Goal: Task Accomplishment & Management: Use online tool/utility

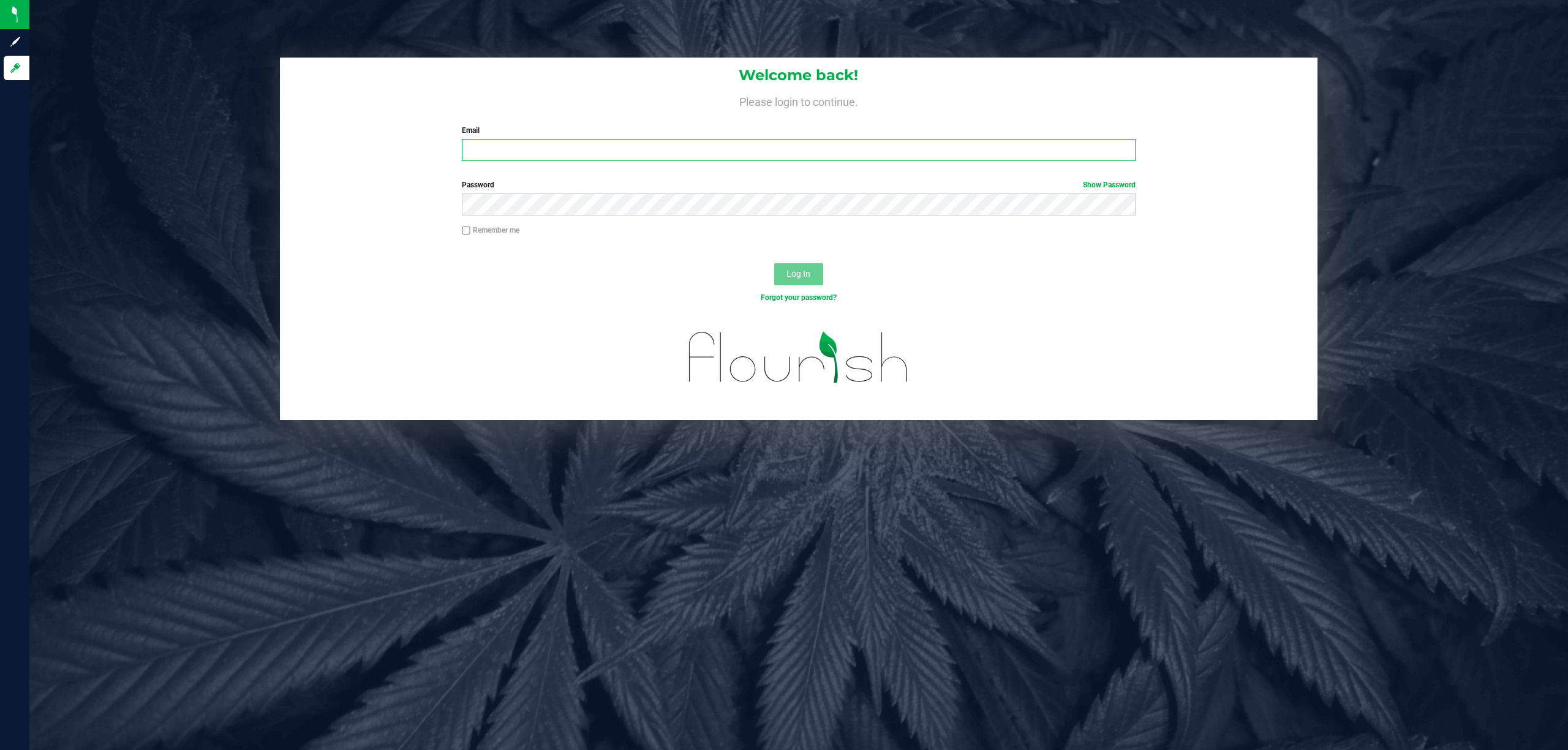
click at [525, 142] on input "Email" at bounding box center [799, 150] width 674 height 22
type input "nchenowith@liveparallel.com"
click at [774, 263] on button "Log In" at bounding box center [799, 274] width 49 height 22
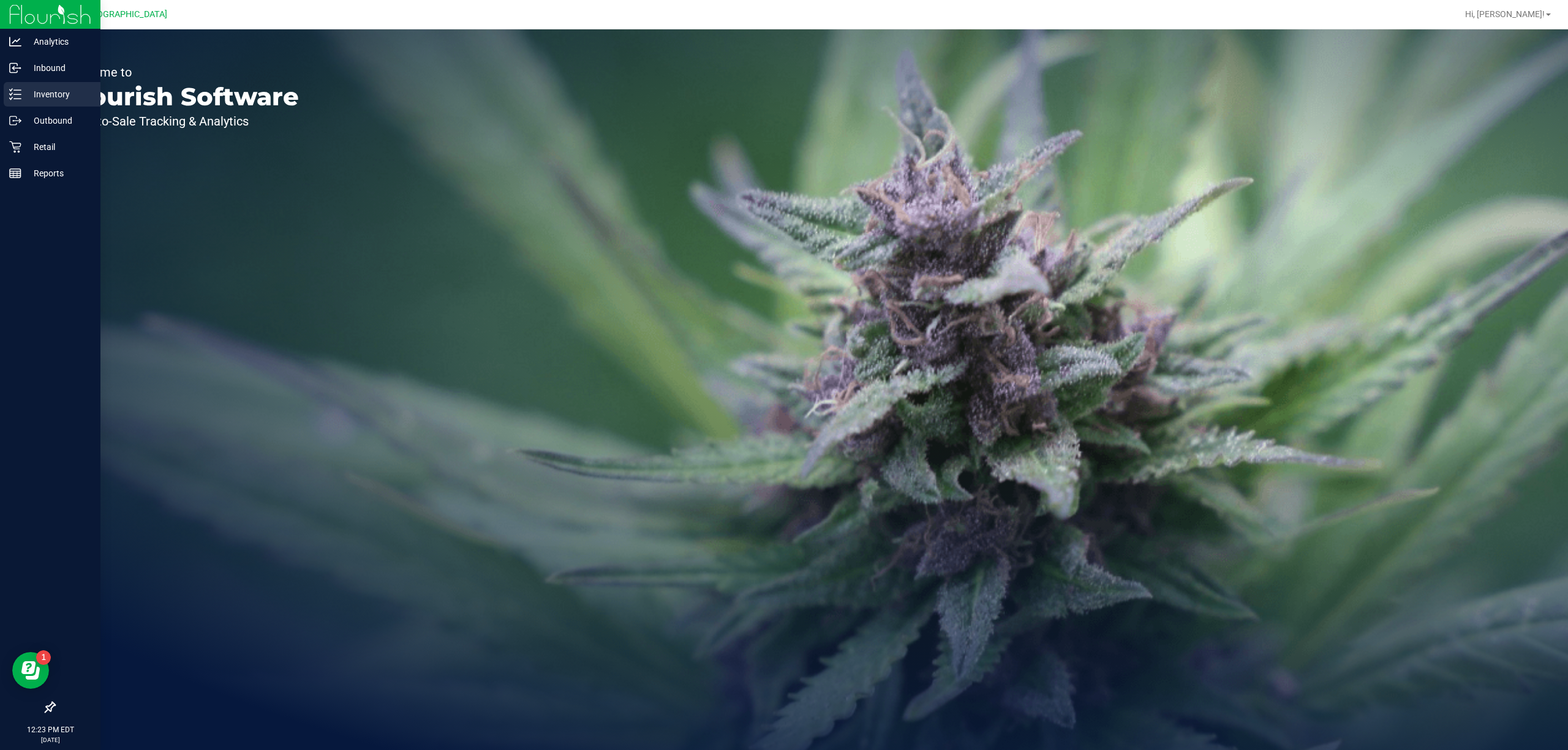
click at [53, 84] on div "Inventory" at bounding box center [52, 94] width 97 height 25
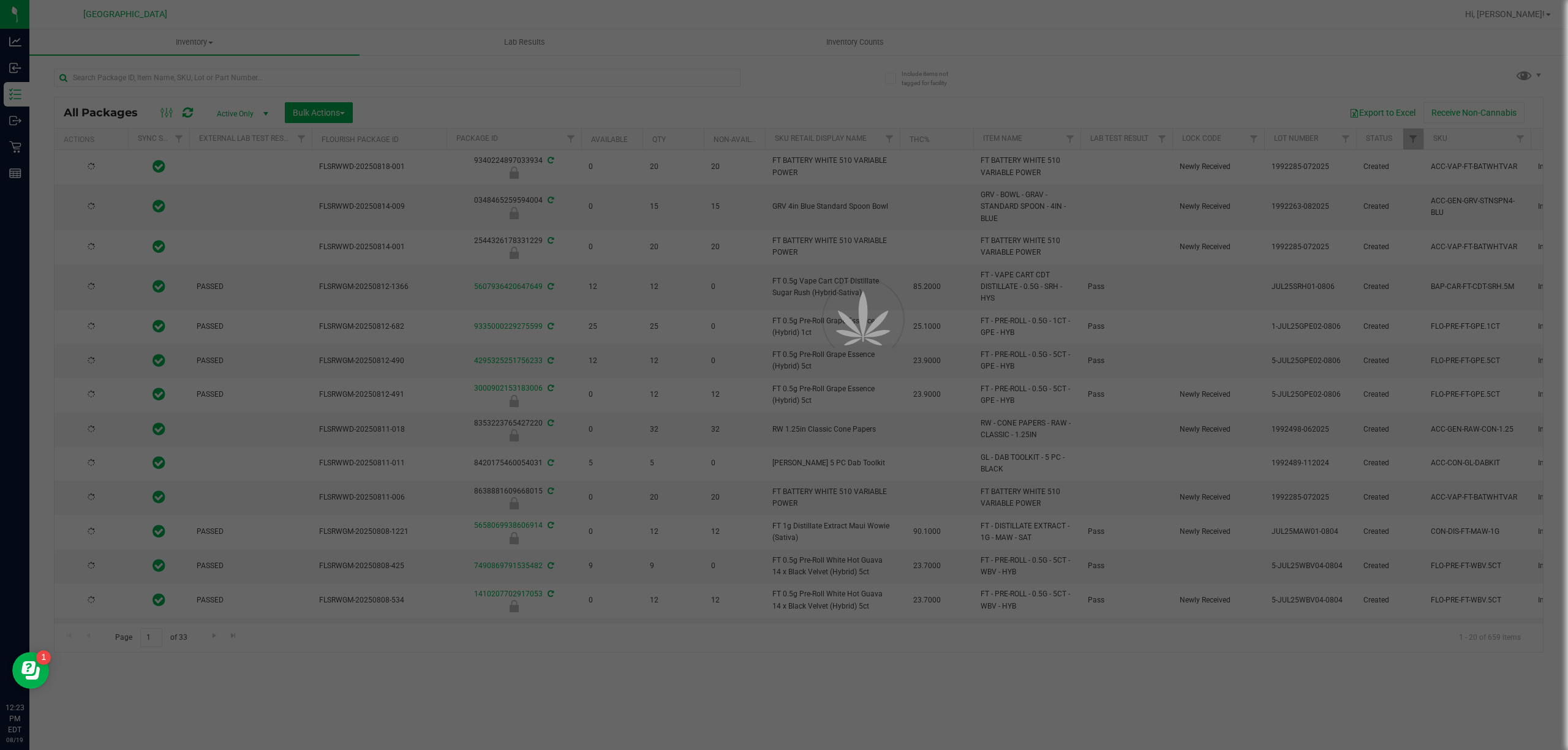
click at [138, 83] on div at bounding box center [784, 375] width 1568 height 750
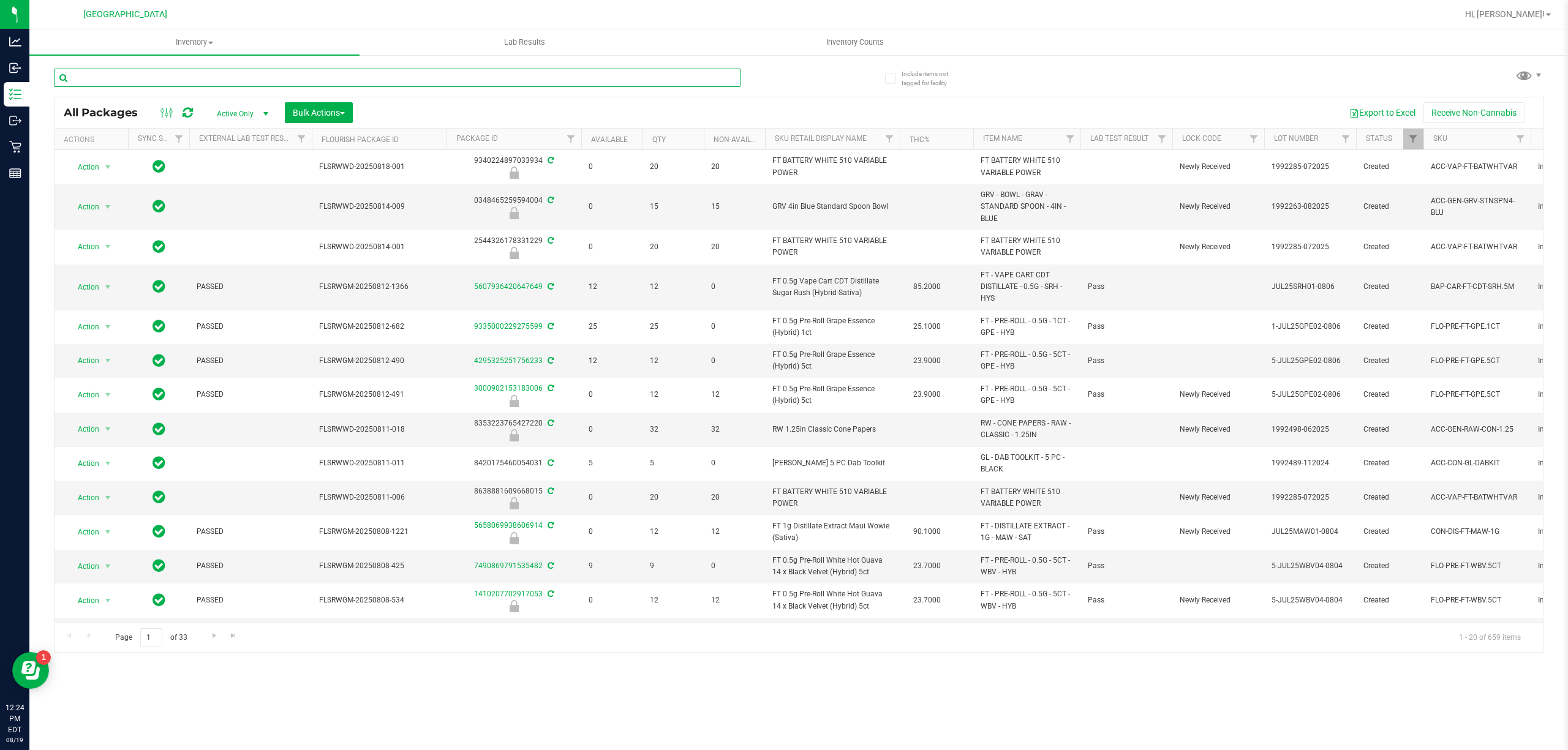
click at [189, 77] on input "text" at bounding box center [397, 78] width 687 height 19
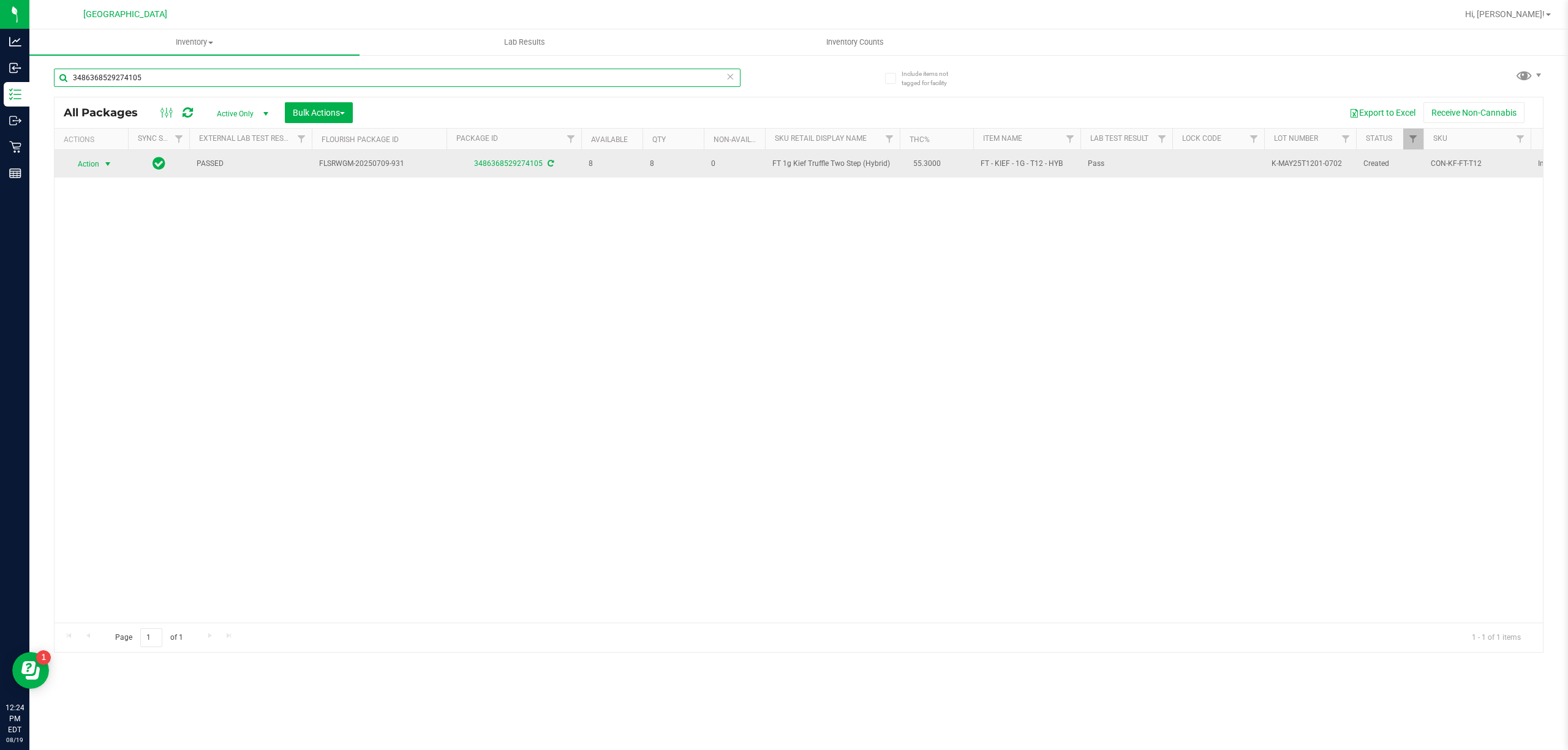
type input "3486368529274105"
click at [113, 160] on span "select" at bounding box center [107, 164] width 10 height 10
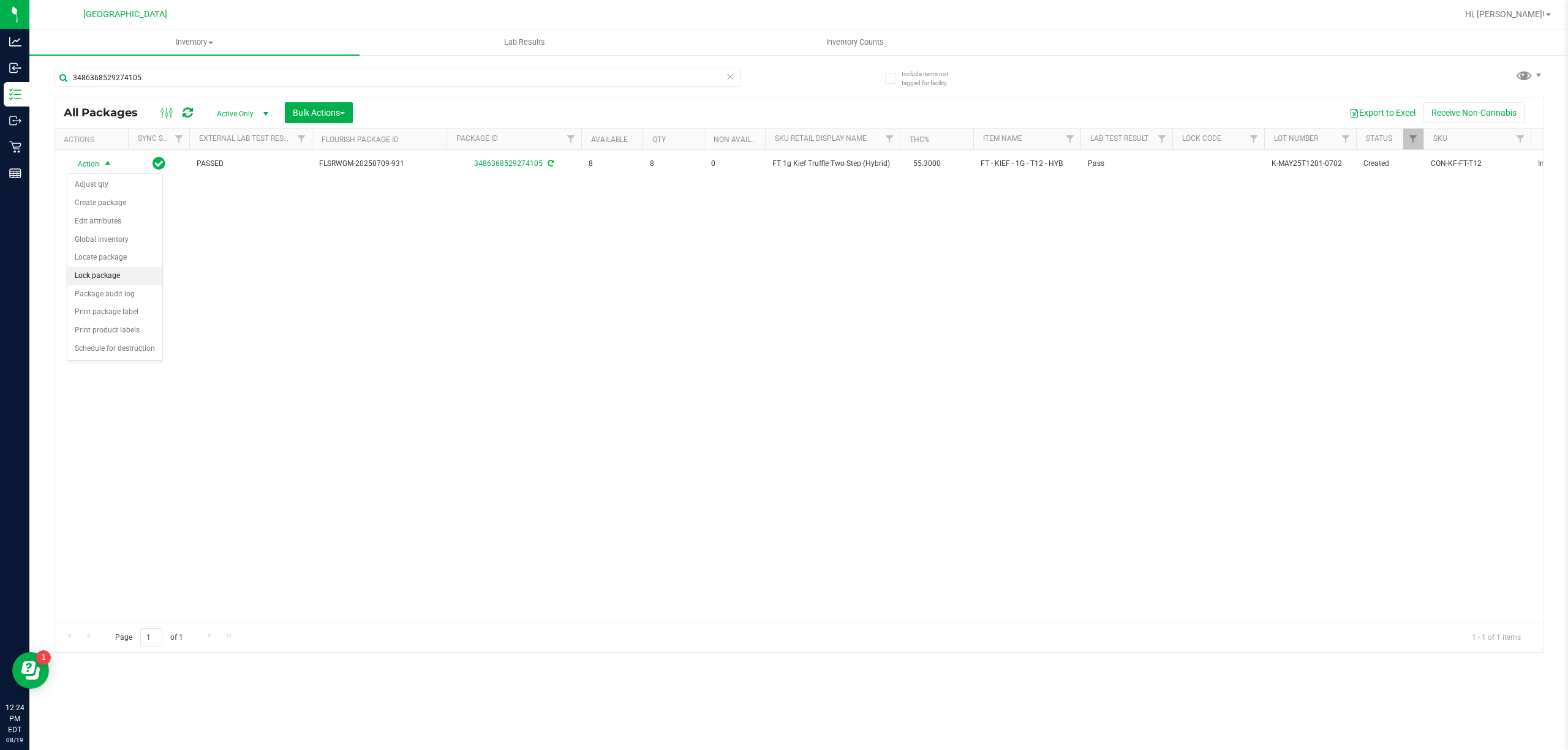
click at [104, 277] on li "Lock package" at bounding box center [114, 276] width 95 height 19
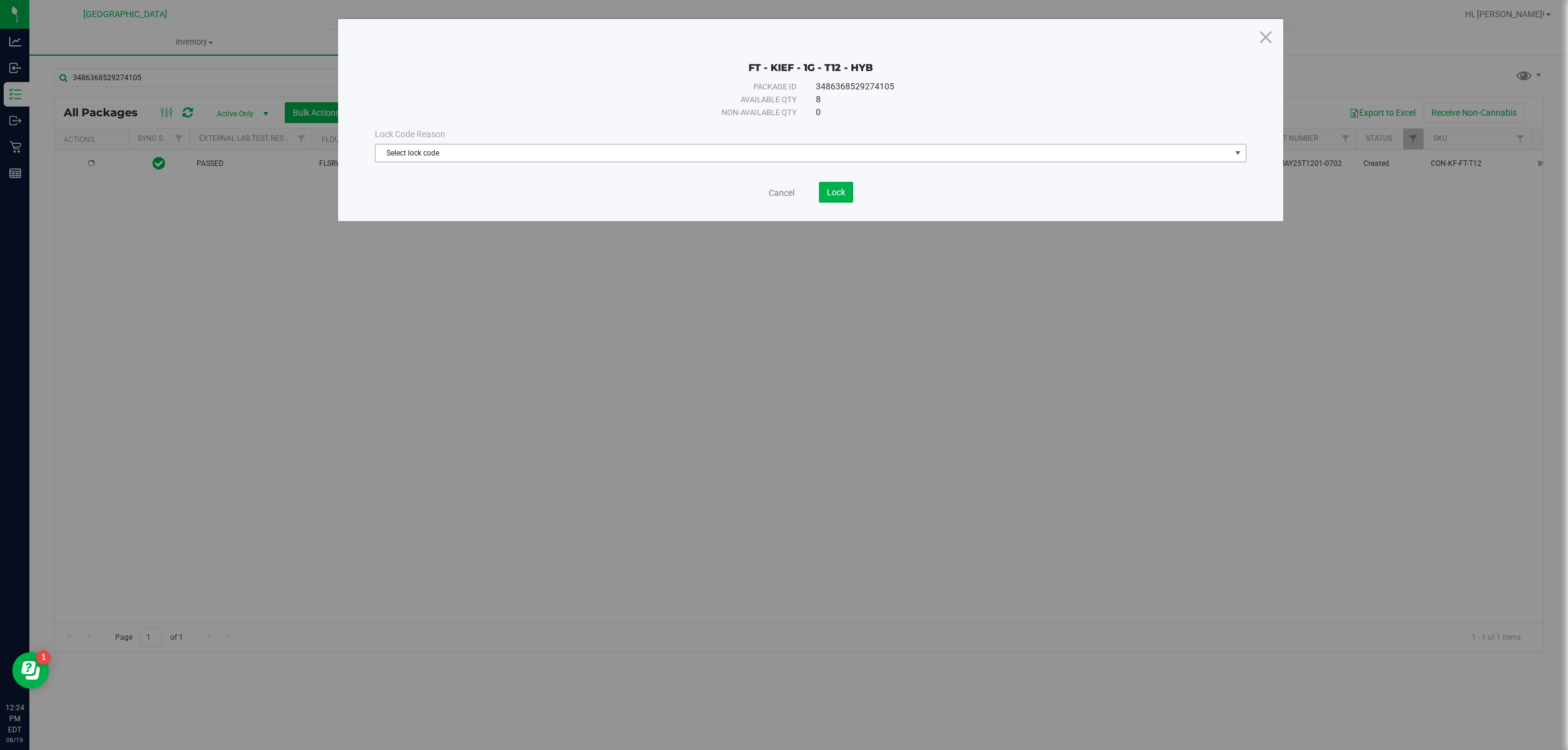
click at [856, 152] on span "Select lock code" at bounding box center [803, 153] width 855 height 17
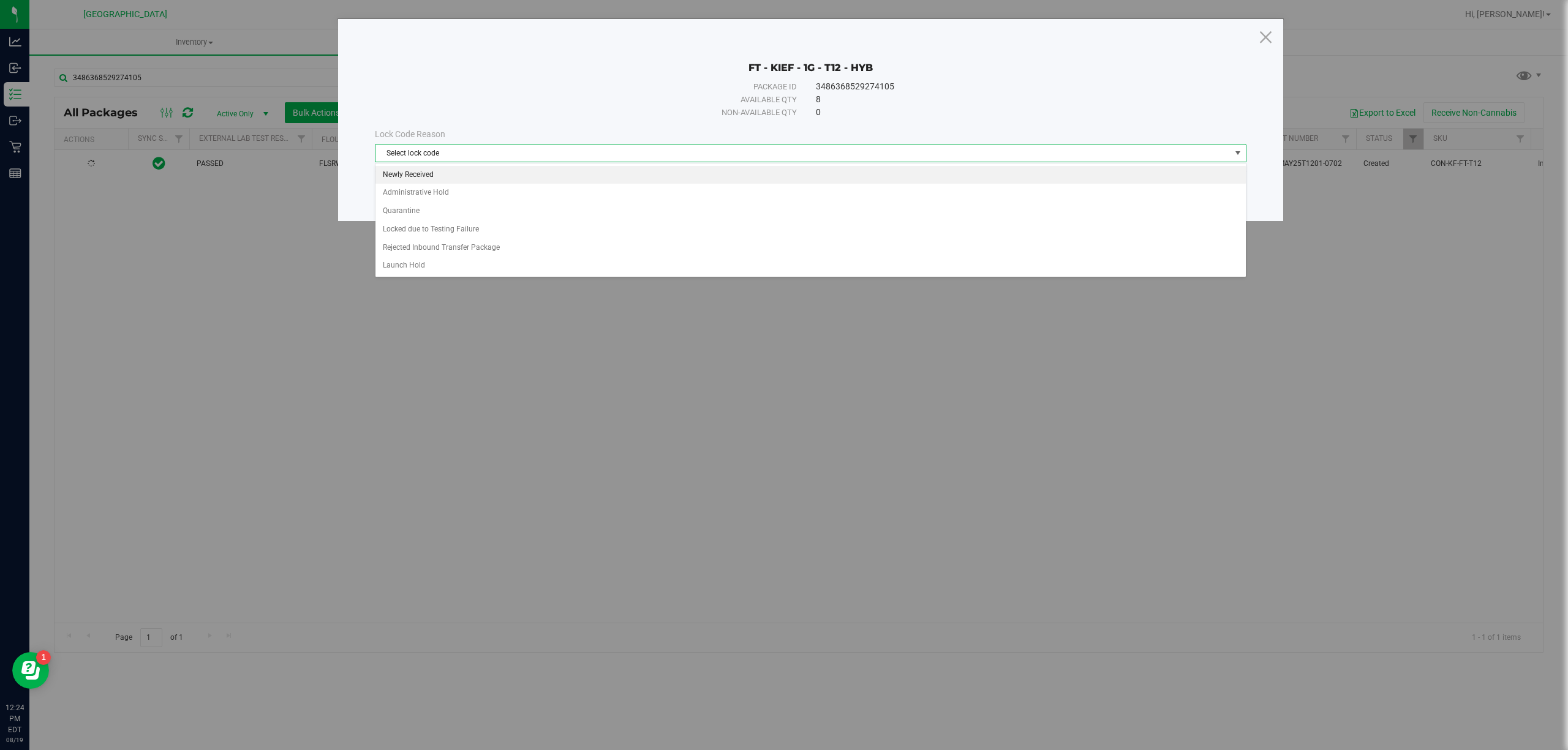
click at [529, 170] on li "Newly Received" at bounding box center [810, 175] width 870 height 19
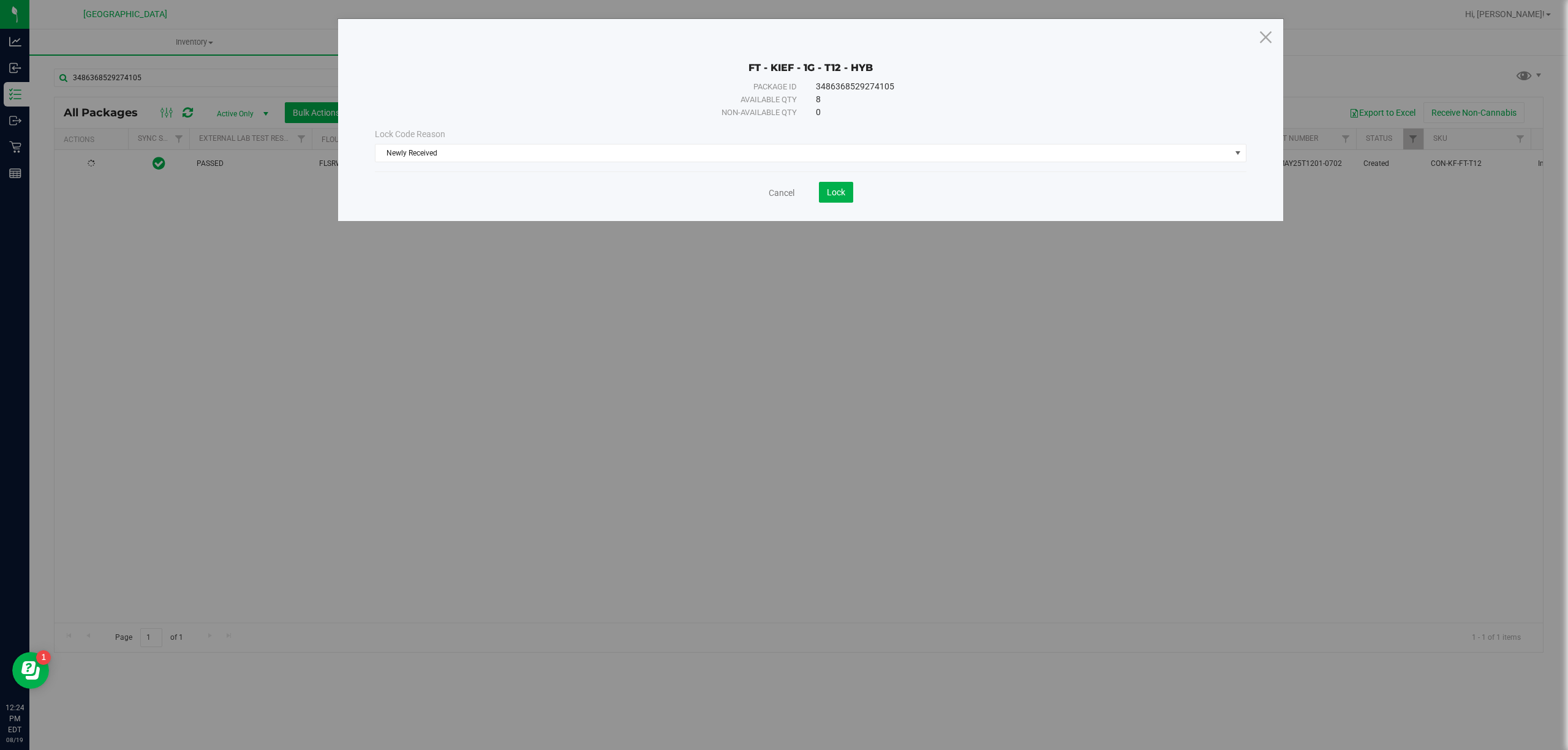
drag, startPoint x: 881, startPoint y: 189, endPoint x: 860, endPoint y: 190, distance: 21.0
click at [878, 190] on div "Cancel Lock" at bounding box center [810, 192] width 872 height 21
drag, startPoint x: 859, startPoint y: 190, endPoint x: 848, endPoint y: 192, distance: 11.2
click at [858, 190] on div "Cancel Lock" at bounding box center [810, 192] width 872 height 21
click at [834, 192] on span "Lock" at bounding box center [836, 192] width 19 height 10
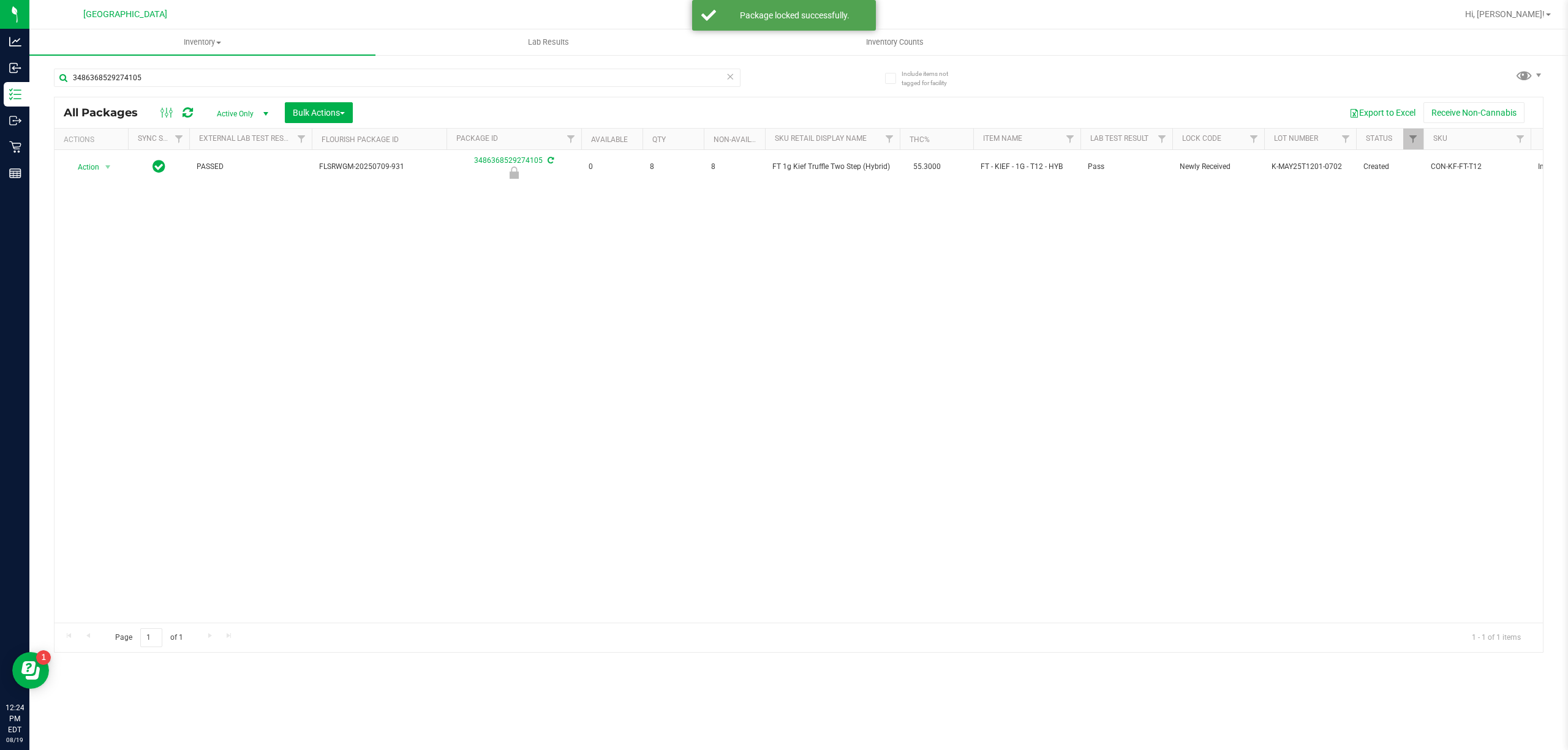
click at [459, 316] on div "Action Action Edit attributes Global inventory Locate package Package audit log…" at bounding box center [799, 386] width 1488 height 473
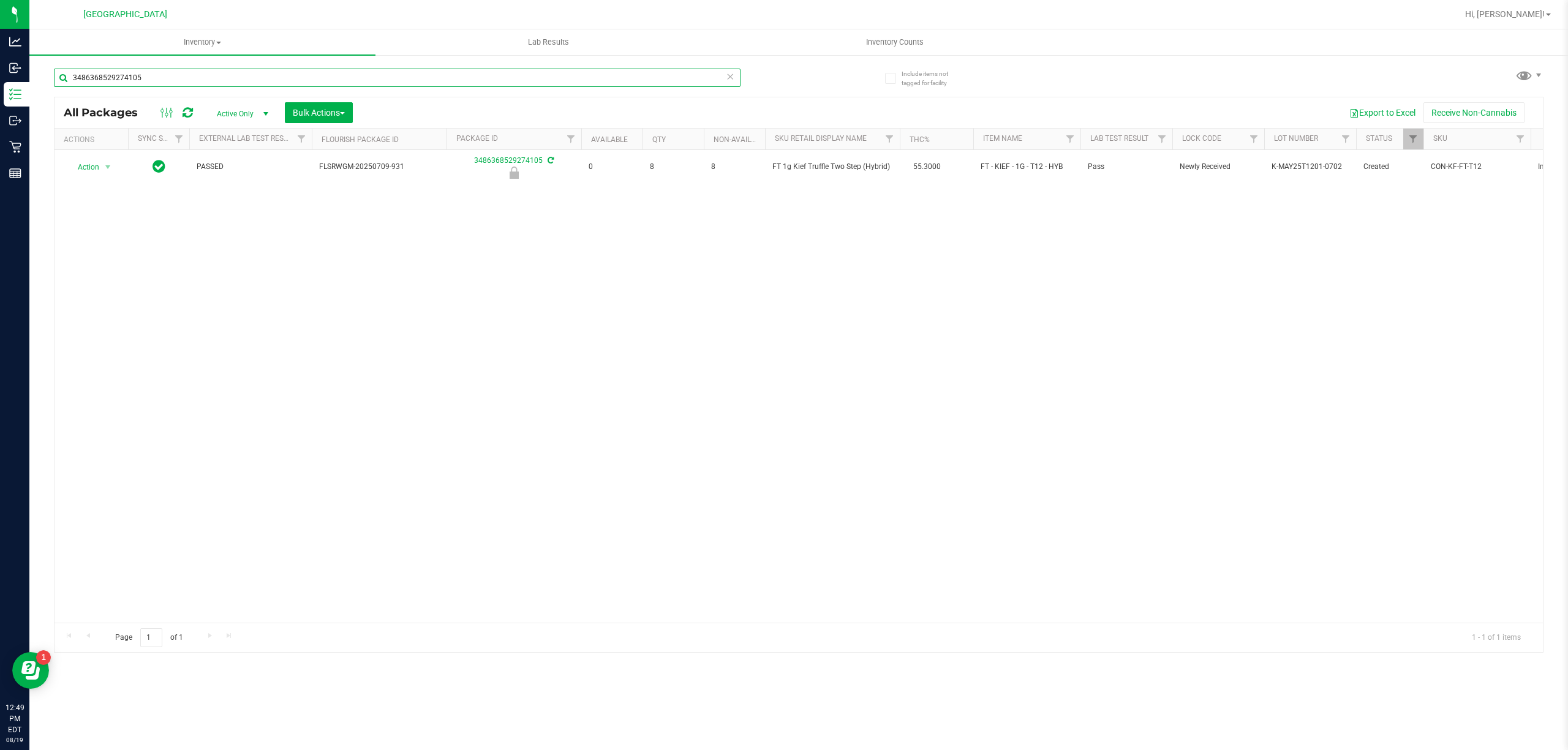
click at [246, 71] on input "3486368529274105" at bounding box center [397, 78] width 687 height 19
click at [250, 70] on input "3486368529274105" at bounding box center [397, 78] width 687 height 19
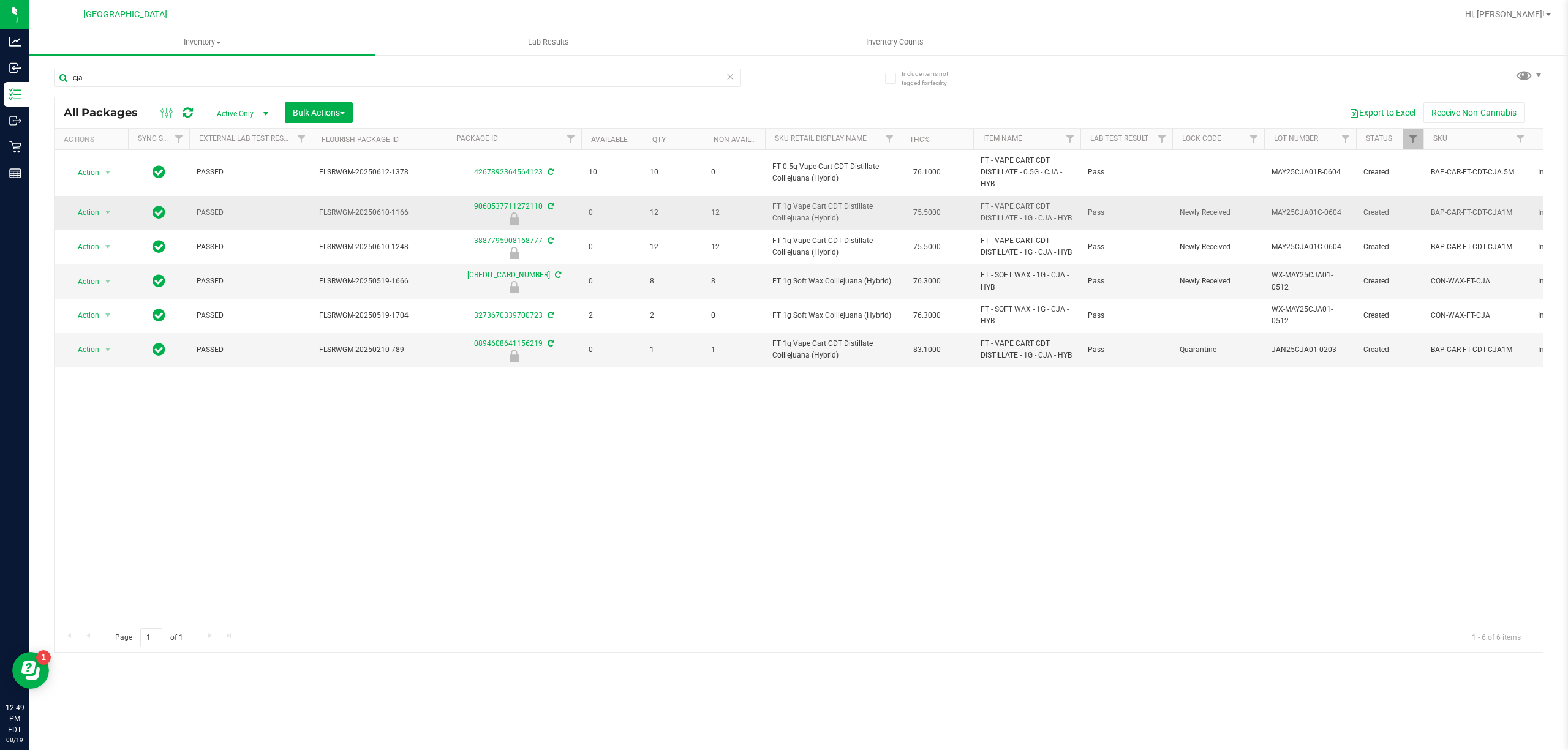
click at [817, 218] on span "FT 1g Vape Cart CDT Distillate Colliejuana (Hybrid)" at bounding box center [832, 212] width 120 height 23
copy td "FT 1g Vape Cart CDT Distillate Colliejuana (Hybrid)"
click at [268, 69] on input "cja" at bounding box center [397, 78] width 687 height 19
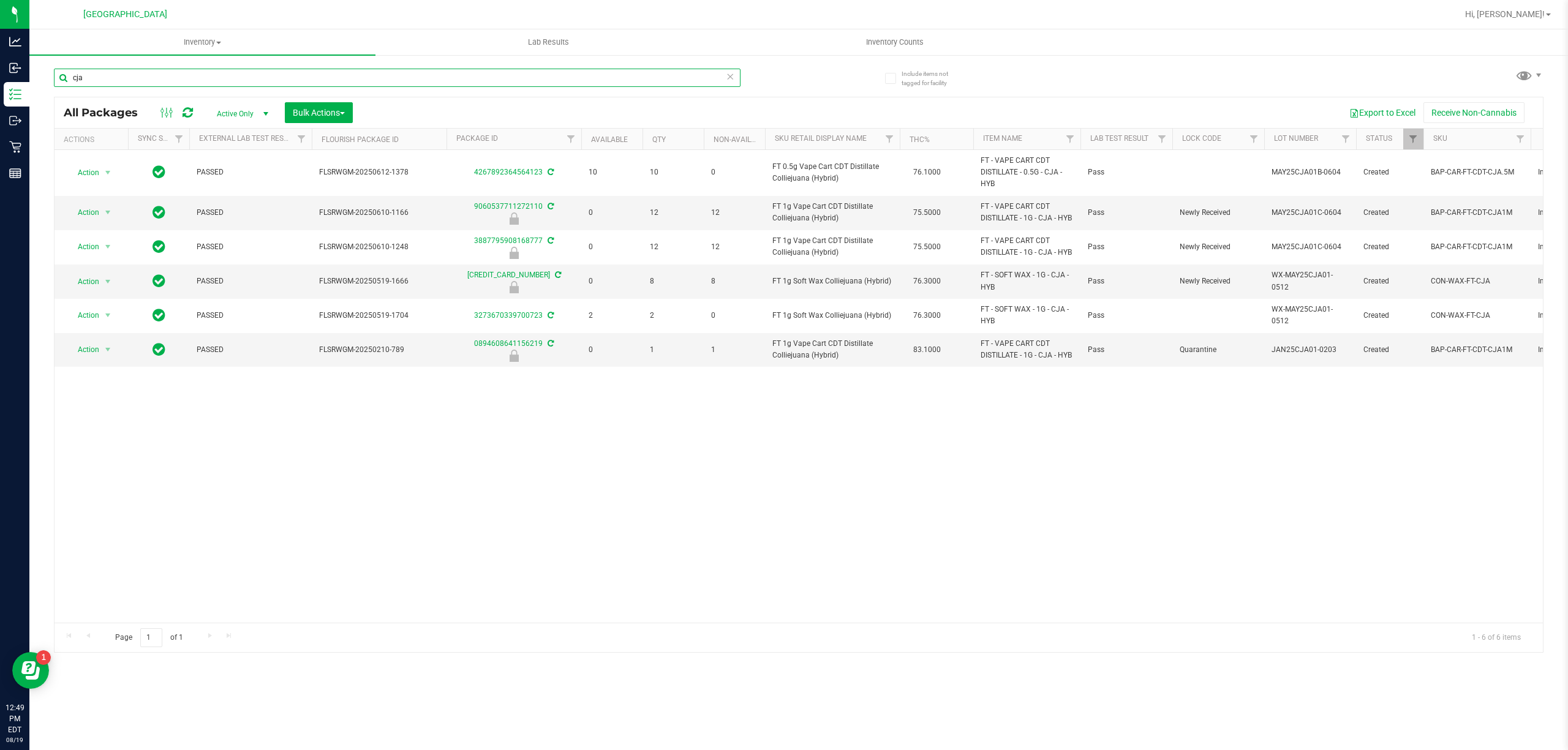
click at [268, 69] on input "cja" at bounding box center [397, 78] width 687 height 19
paste input "FT 1g Vape Cart CDT Distillate Colliejuana (Hybrid)"
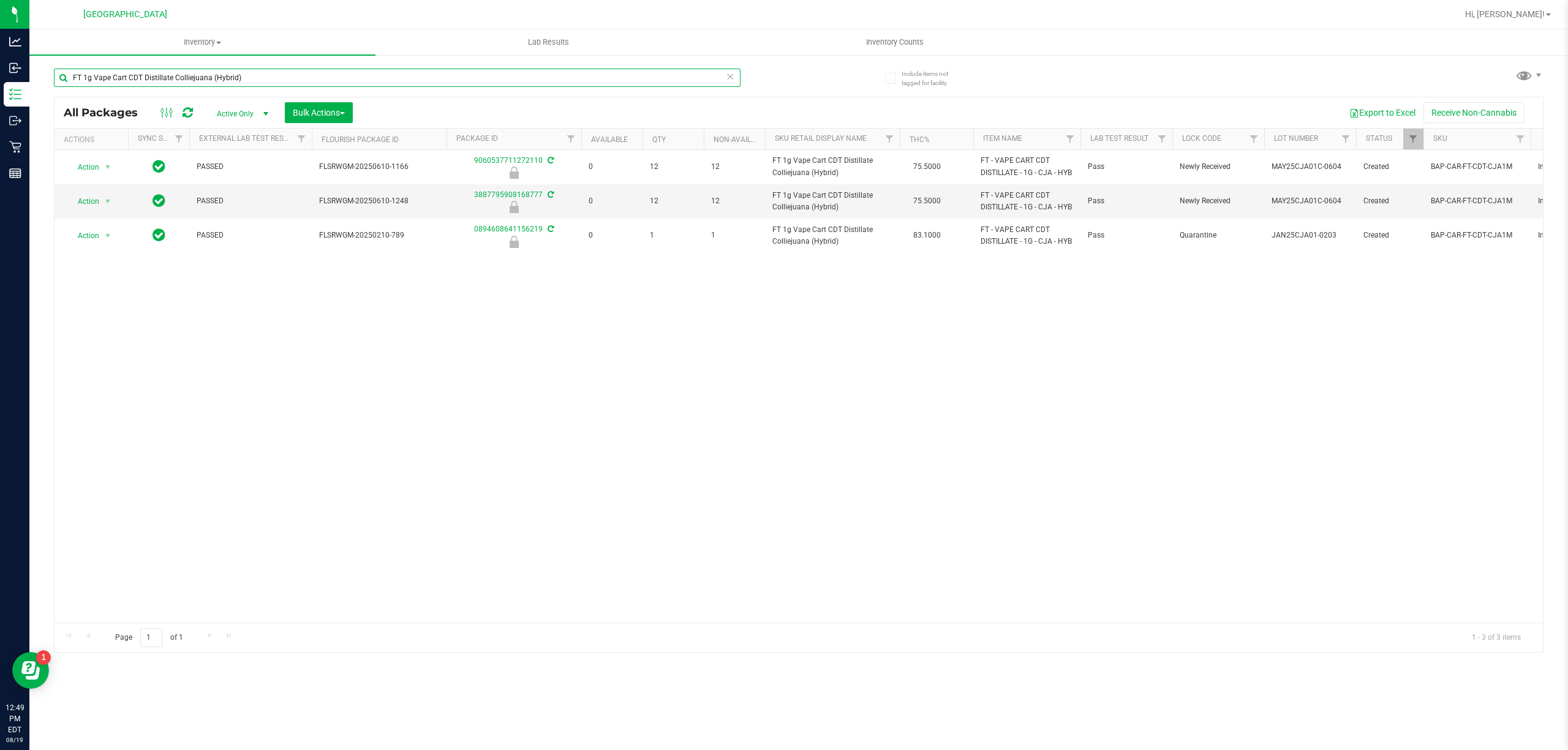
click at [153, 81] on input "FT 1g Vape Cart CDT Distillate Colliejuana (Hybrid)" at bounding box center [397, 78] width 687 height 19
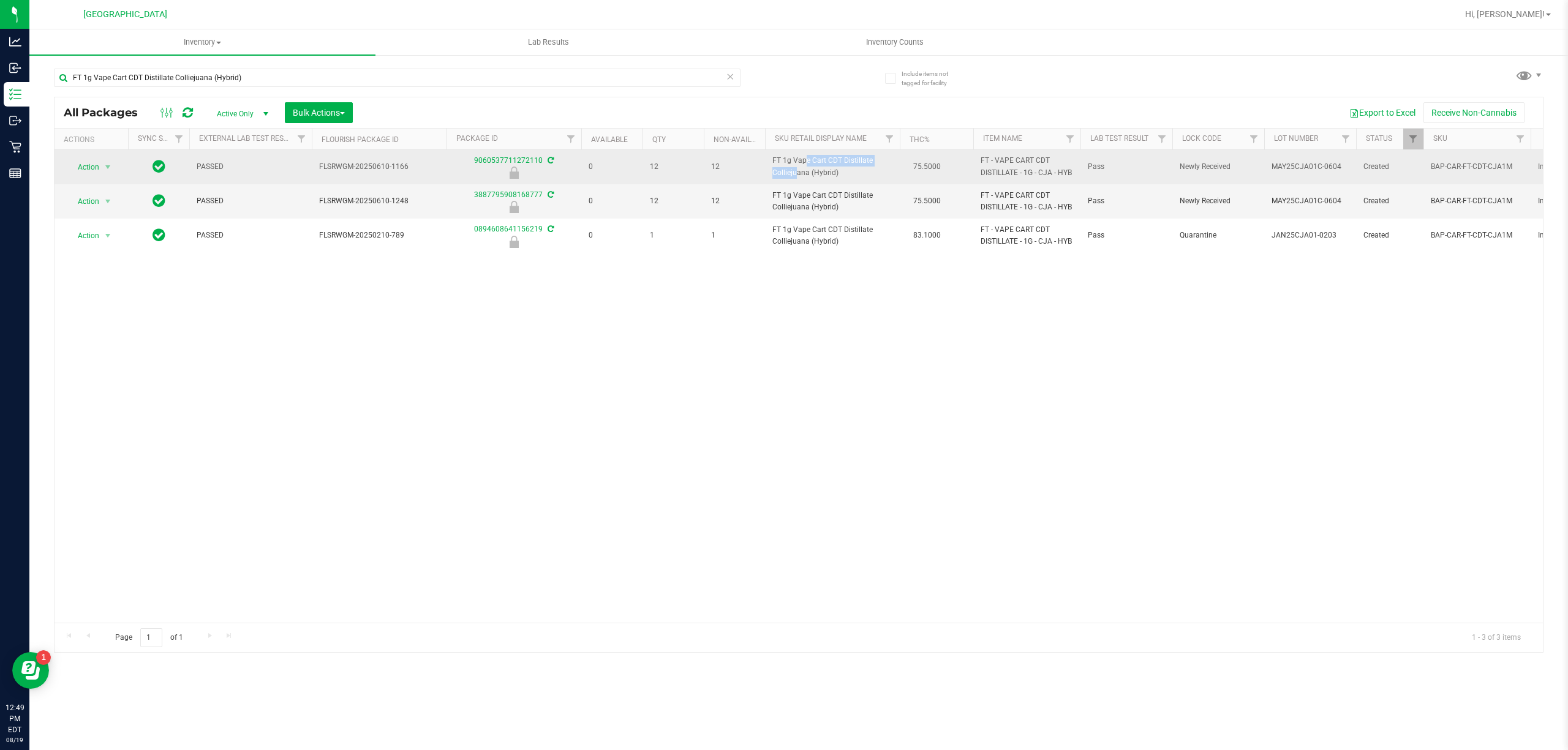
drag, startPoint x: 881, startPoint y: 160, endPoint x: 772, endPoint y: 162, distance: 109.0
click at [772, 162] on td "FT 1g Vape Cart CDT Distillate Colliejuana (Hybrid)" at bounding box center [832, 167] width 135 height 34
copy span "FT 1g Vape Cart CDT Distillate"
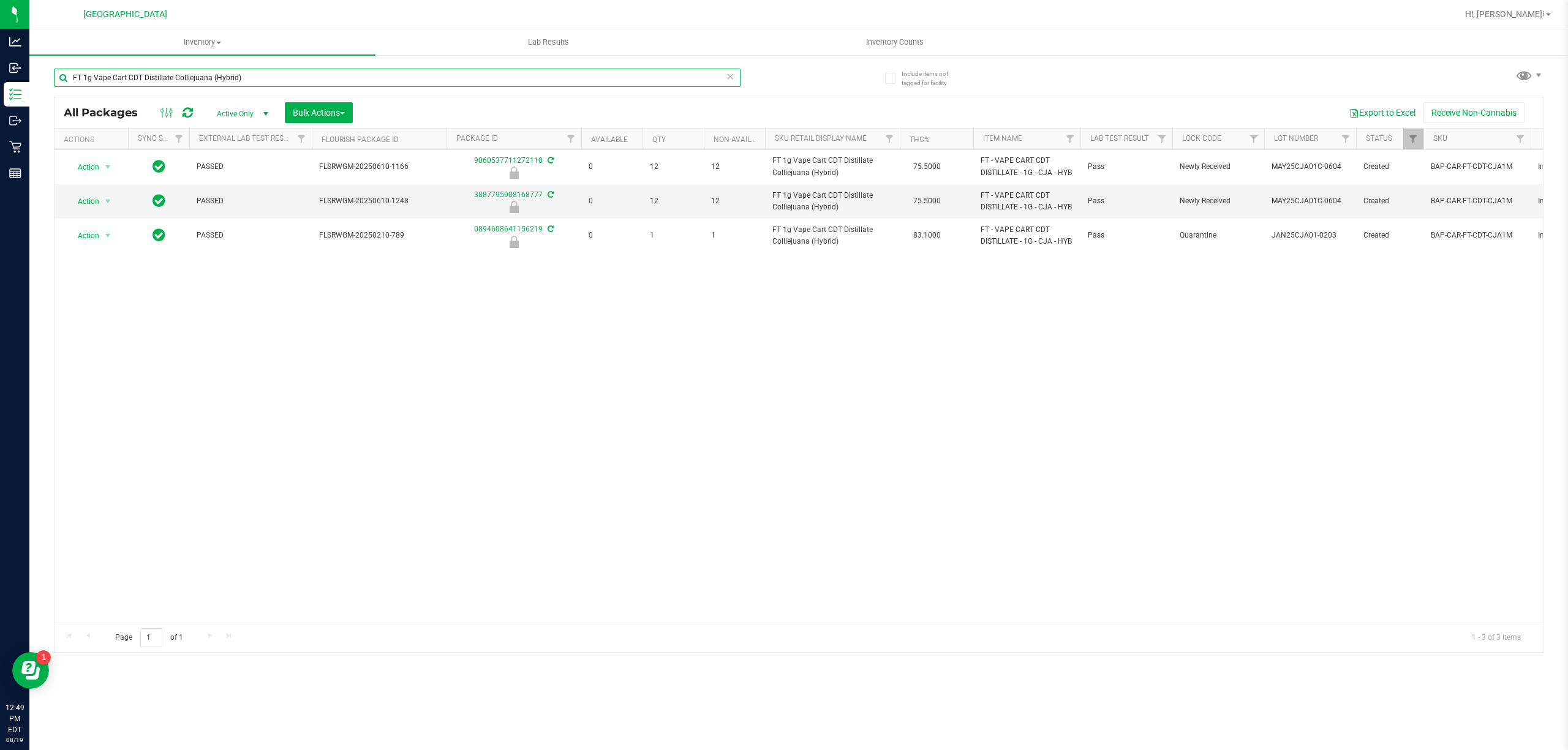
click at [343, 77] on input "FT 1g Vape Cart CDT Distillate Colliejuana (Hybrid)" at bounding box center [397, 78] width 687 height 19
paste input "text"
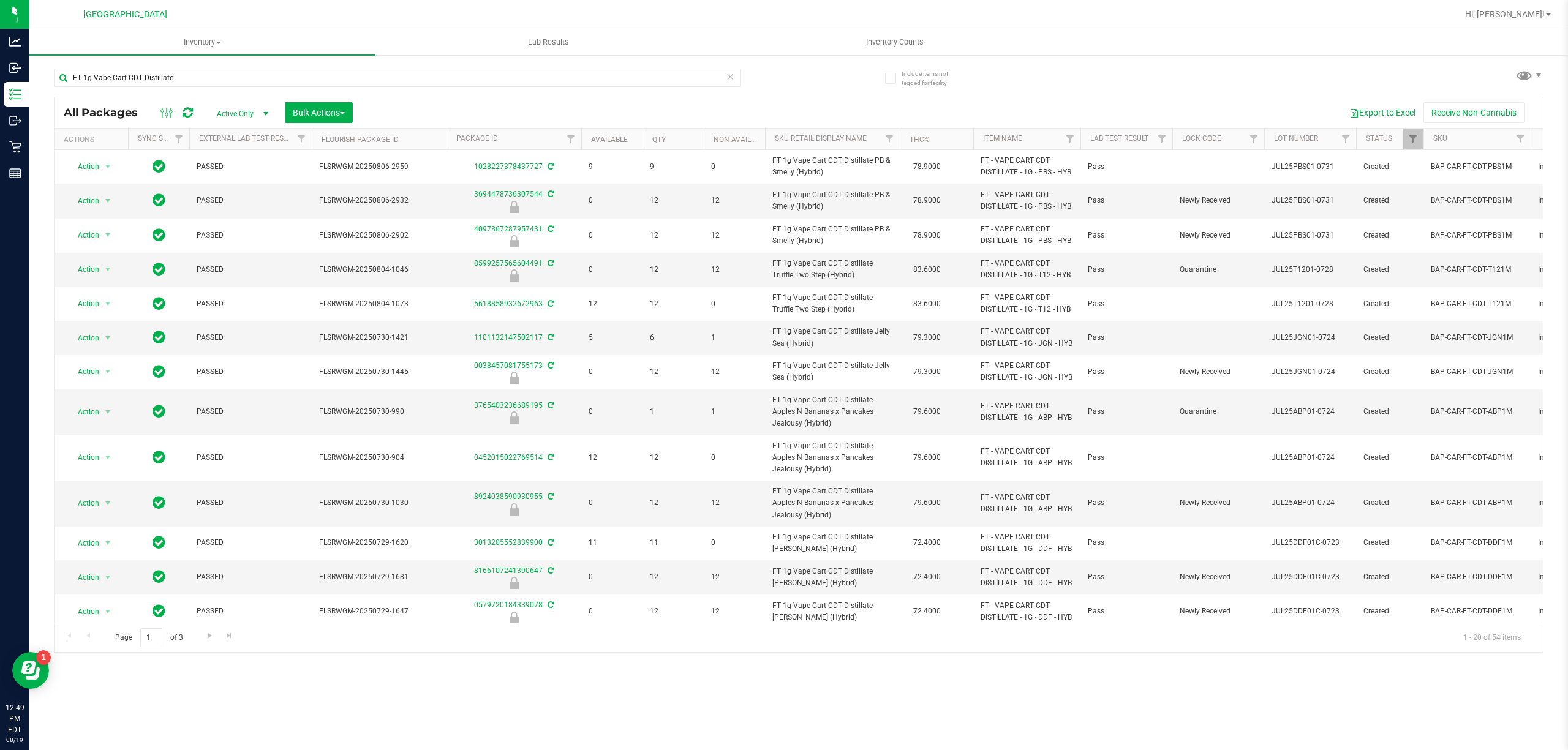
click at [873, 139] on th "Sku Retail Display Name" at bounding box center [832, 139] width 135 height 22
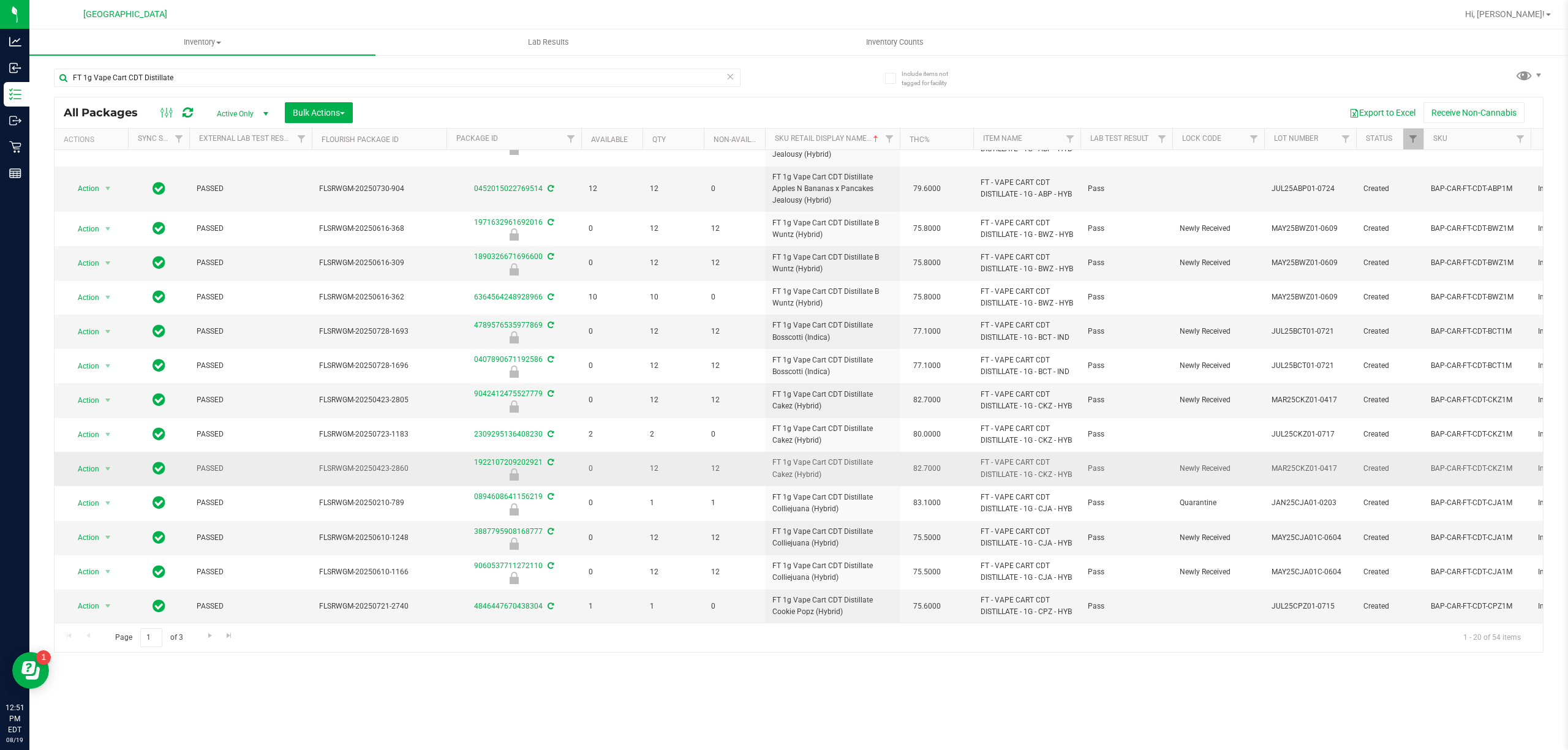
scroll to position [365, 0]
click at [210, 640] on span "Go to the next page" at bounding box center [210, 635] width 10 height 10
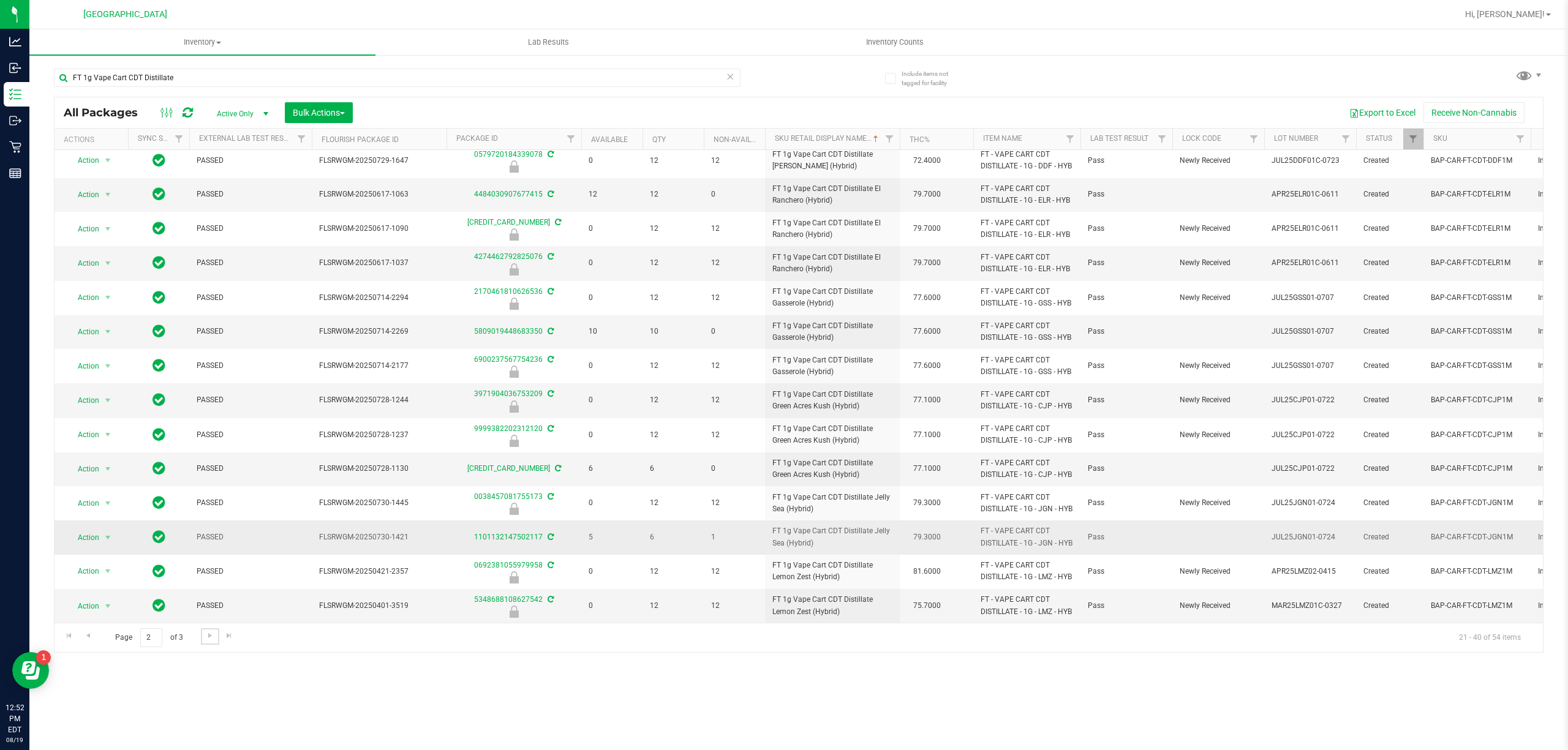
scroll to position [297, 0]
click at [233, 640] on span "Go to the last page" at bounding box center [229, 635] width 10 height 10
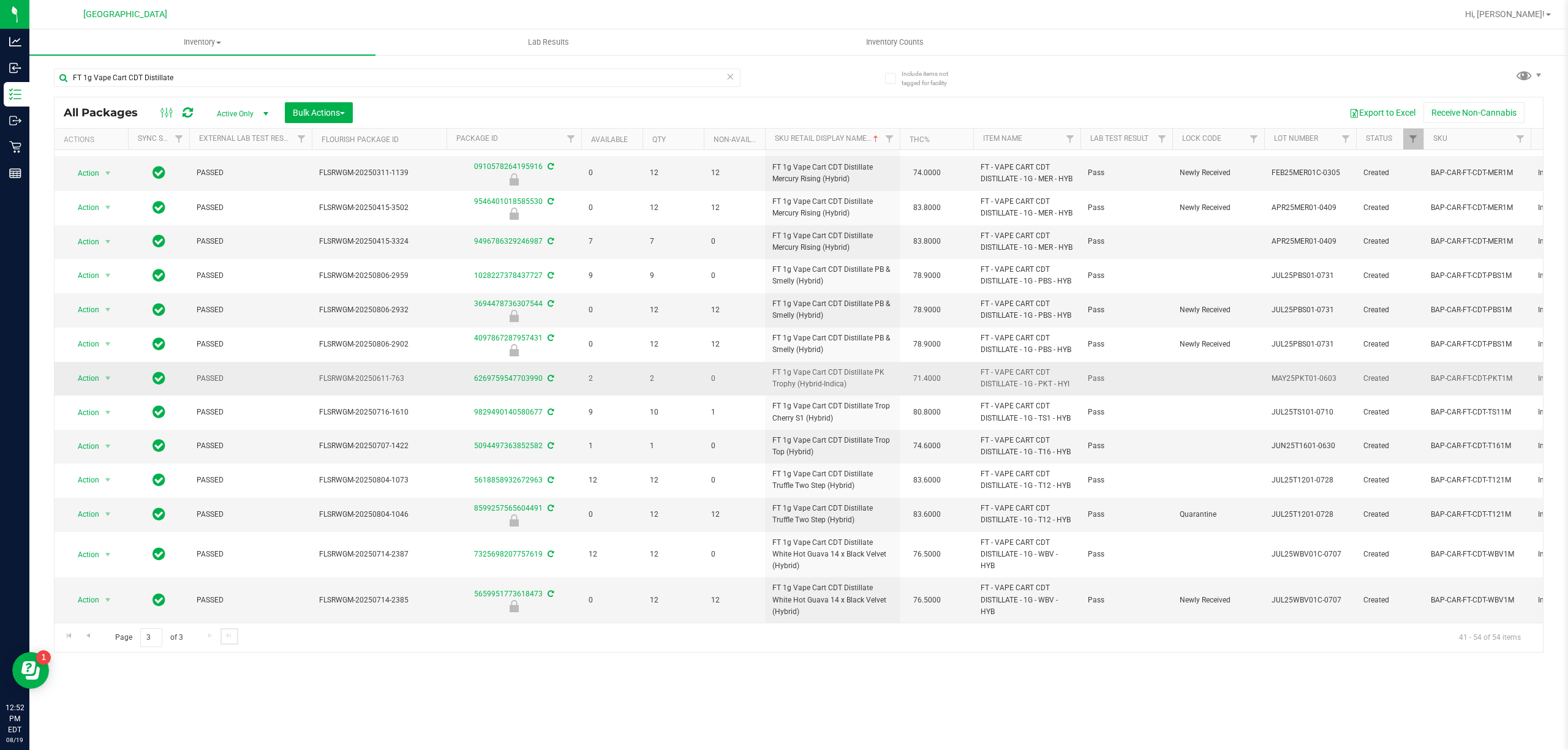
scroll to position [81, 0]
click at [166, 74] on input "FT 1g Vape Cart CDT Distillate" at bounding box center [397, 78] width 687 height 19
type input "pbs"
